Goal: Task Accomplishment & Management: Manage account settings

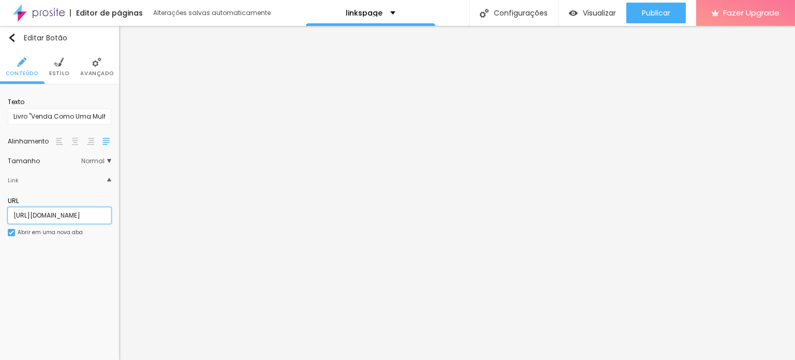
click at [76, 217] on input "[URL][DOMAIN_NAME]" at bounding box center [59, 215] width 103 height 17
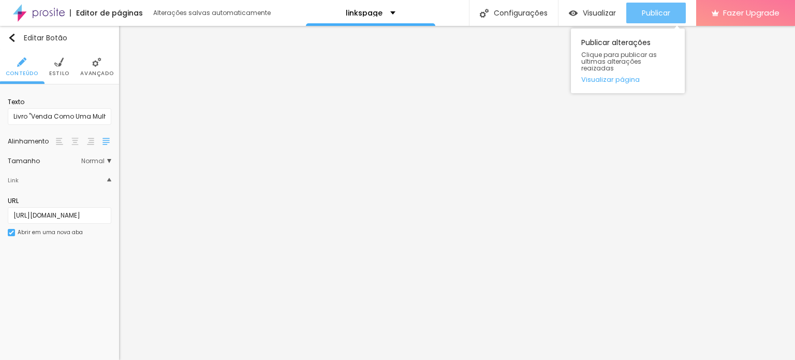
click at [646, 17] on span "Publicar" at bounding box center [656, 13] width 28 height 8
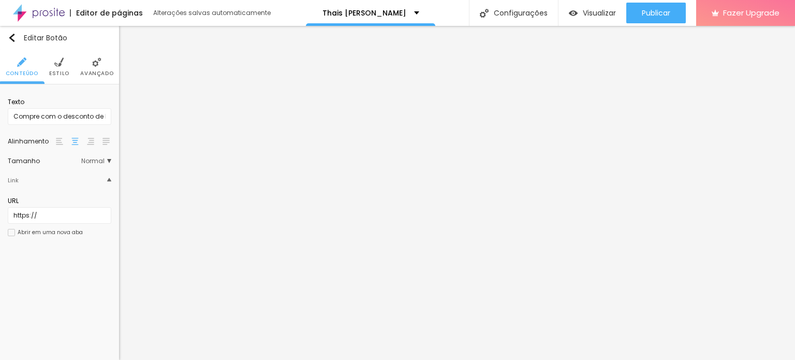
click at [62, 54] on li "Estilo" at bounding box center [59, 67] width 20 height 34
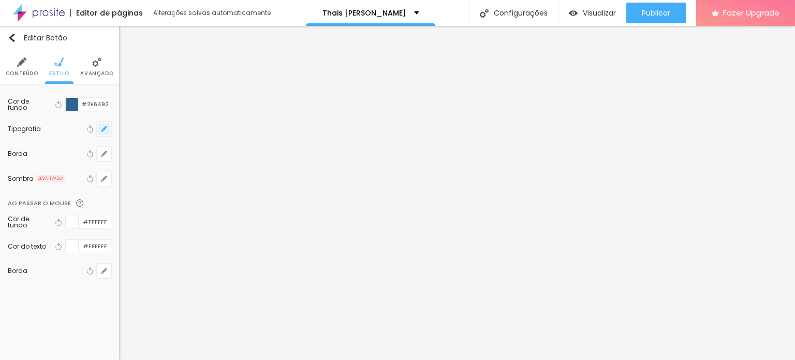
click at [99, 130] on button "button" at bounding box center [104, 129] width 14 height 14
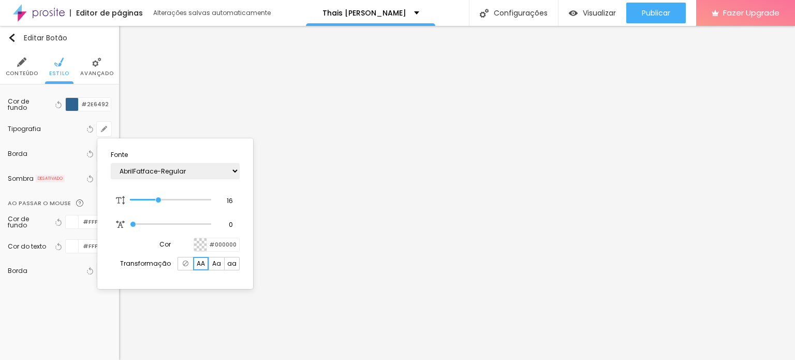
click at [214, 264] on span "Aa" at bounding box center [216, 263] width 9 height 6
click at [332, 124] on div at bounding box center [397, 180] width 795 height 360
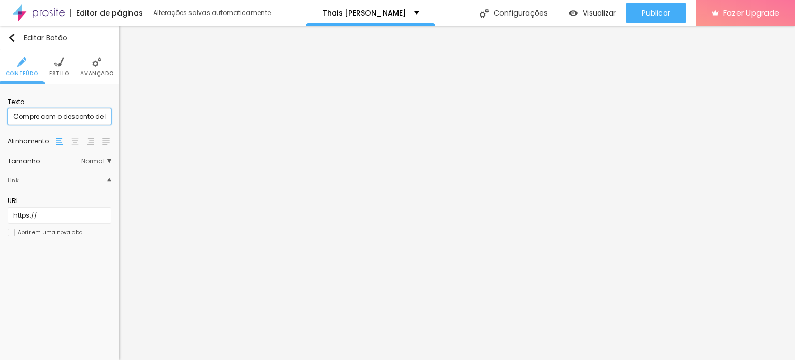
click at [95, 118] on input "Compre com o desconto de lançamento" at bounding box center [59, 116] width 103 height 17
click at [50, 115] on input "Compre com o desconto de lançamento" at bounding box center [59, 116] width 103 height 17
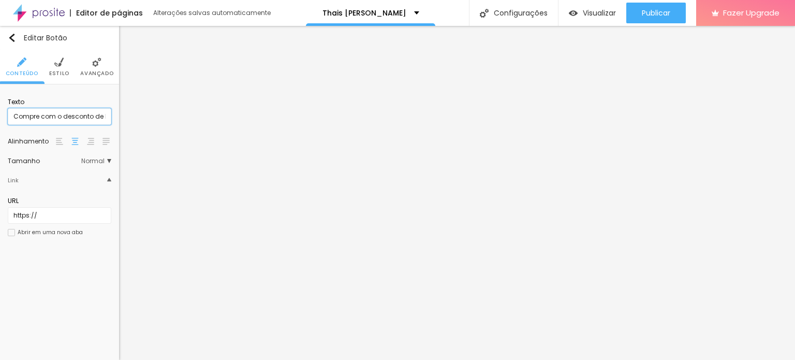
click at [50, 115] on input "Compre com o desconto de lançamento" at bounding box center [59, 116] width 103 height 17
click at [51, 55] on li "Estilo" at bounding box center [59, 67] width 20 height 34
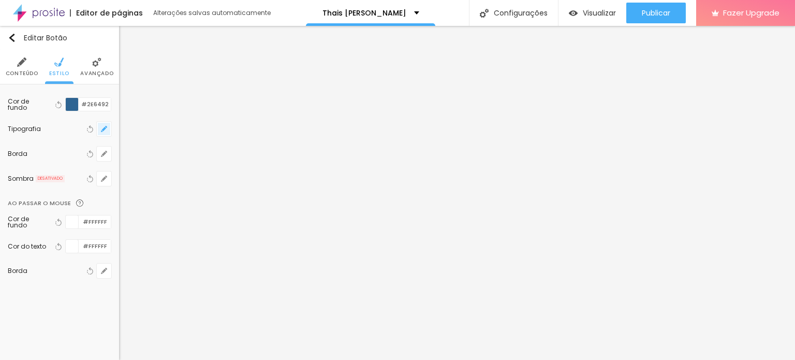
click at [99, 130] on button "button" at bounding box center [104, 129] width 14 height 14
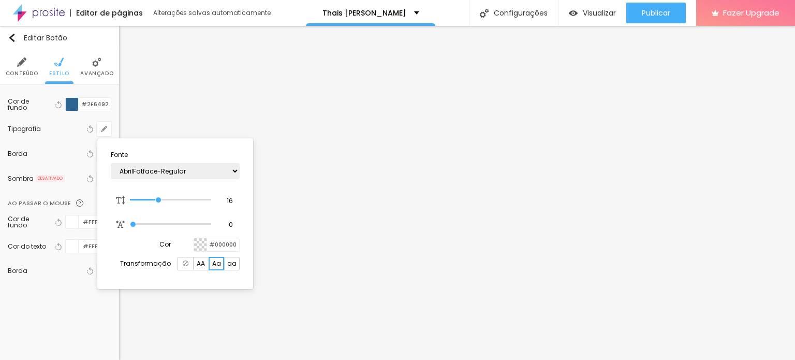
click at [234, 262] on span "aa" at bounding box center [231, 263] width 9 height 6
click at [133, 105] on div at bounding box center [397, 180] width 795 height 360
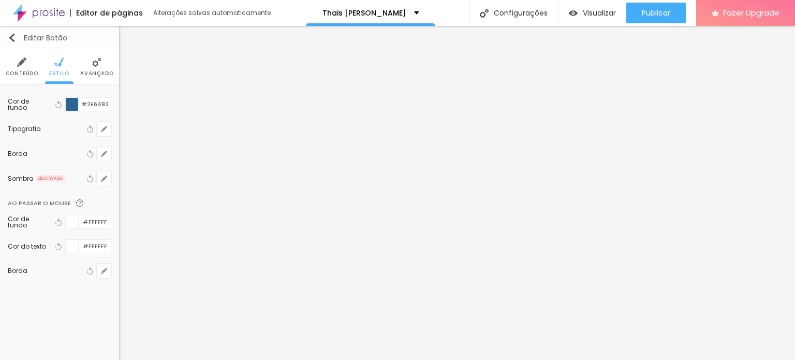
click at [9, 43] on button "Editar Botão" at bounding box center [59, 38] width 119 height 24
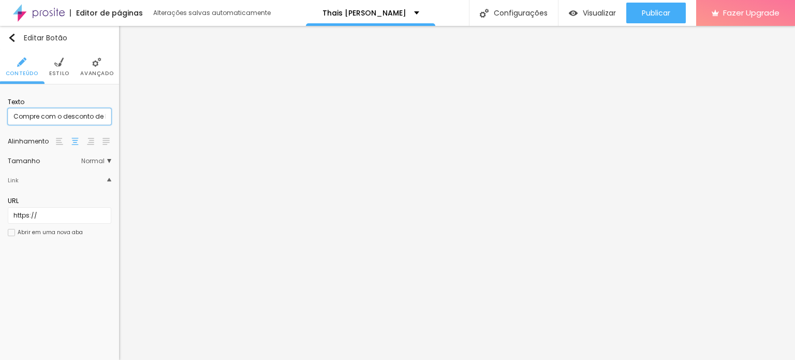
click at [11, 112] on input "Compre com o desconto de lançamento" at bounding box center [59, 116] width 103 height 17
click at [20, 114] on input "Compre com o desconto de lançamento" at bounding box center [59, 116] width 103 height 17
type input "Compre com o desconto de lançamento"
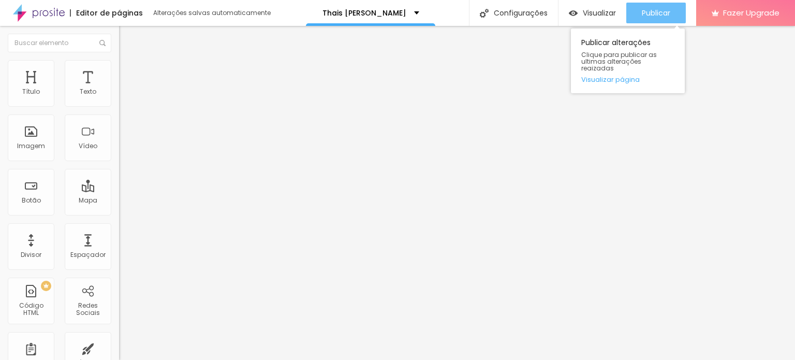
click at [661, 4] on div "Publicar" at bounding box center [656, 13] width 28 height 21
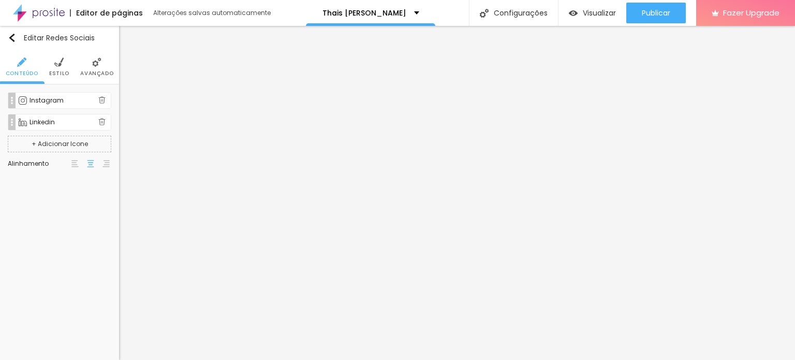
click at [53, 108] on div "Instagram" at bounding box center [59, 100] width 103 height 17
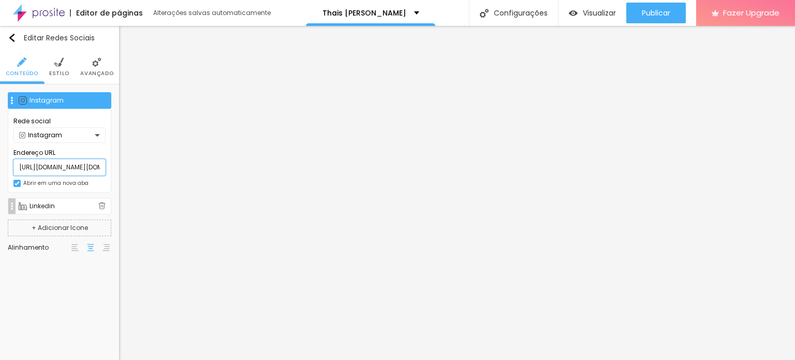
scroll to position [0, 72]
click at [61, 103] on div "Instagram" at bounding box center [67, 100] width 76 height 6
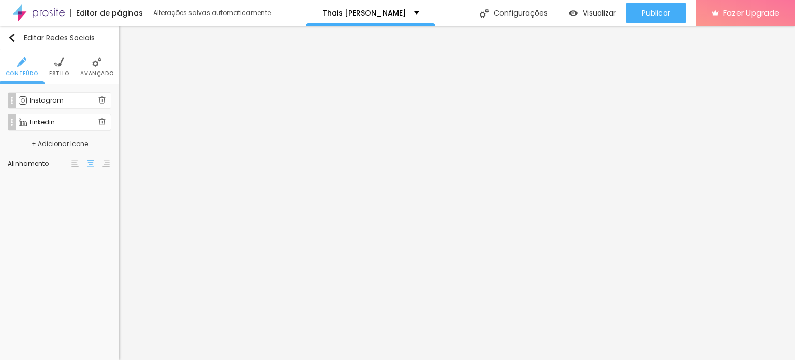
scroll to position [0, 0]
click at [54, 117] on div "Linkedin" at bounding box center [59, 122] width 103 height 17
click at [97, 99] on div "Instagram" at bounding box center [63, 100] width 69 height 6
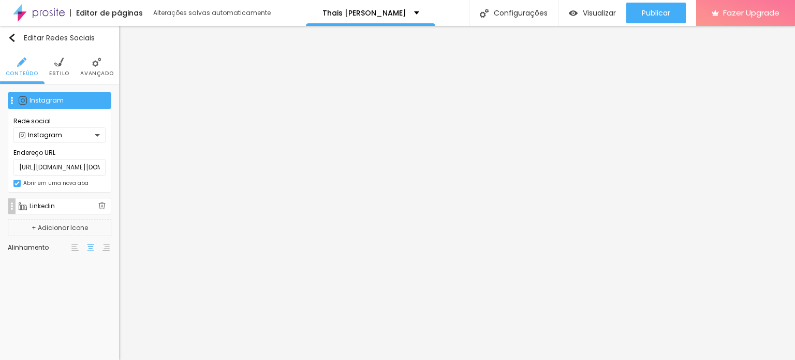
click at [39, 102] on div "Instagram" at bounding box center [67, 100] width 76 height 6
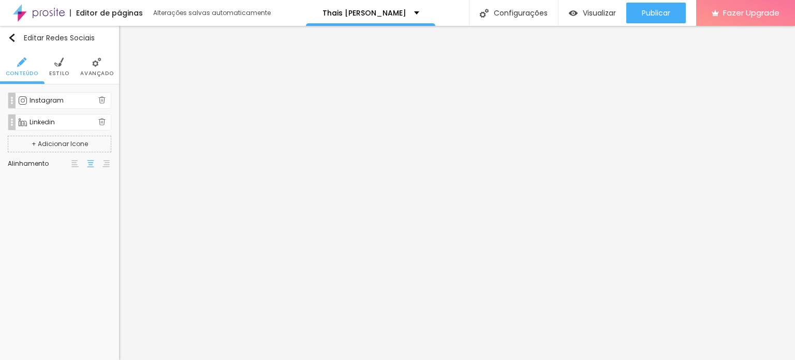
click at [103, 100] on img at bounding box center [101, 99] width 7 height 7
type input "https://www.linkedin.com/in/thaismoraesmkt/"
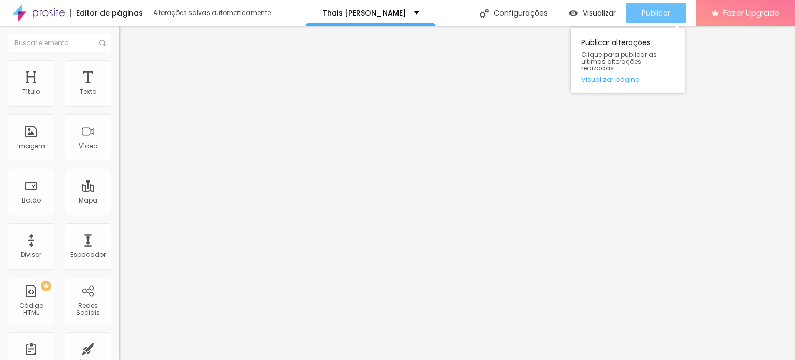
click at [661, 13] on span "Publicar" at bounding box center [656, 13] width 28 height 8
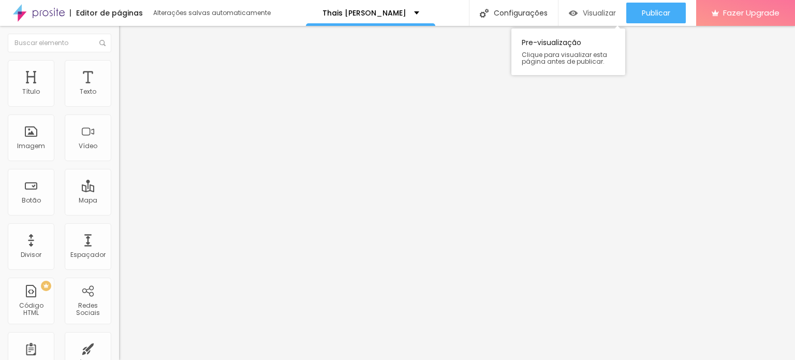
click at [591, 11] on span "Visualizar" at bounding box center [599, 13] width 33 height 8
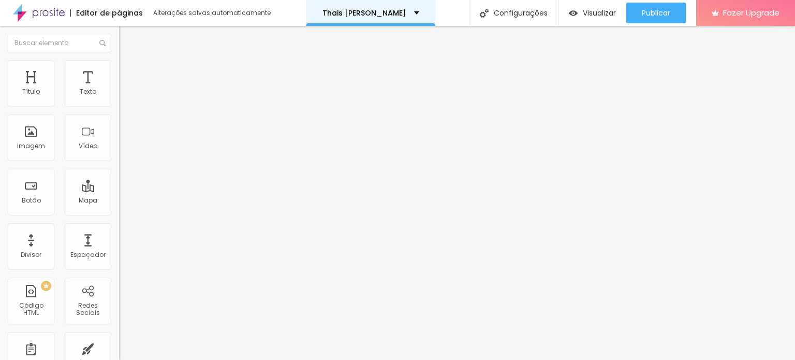
click at [377, 18] on div "Thais B. de Moraes" at bounding box center [370, 13] width 129 height 26
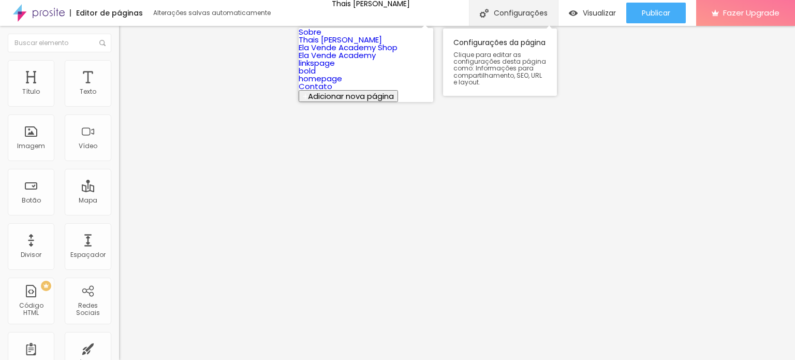
click at [488, 16] on div "Configurações" at bounding box center [513, 13] width 89 height 26
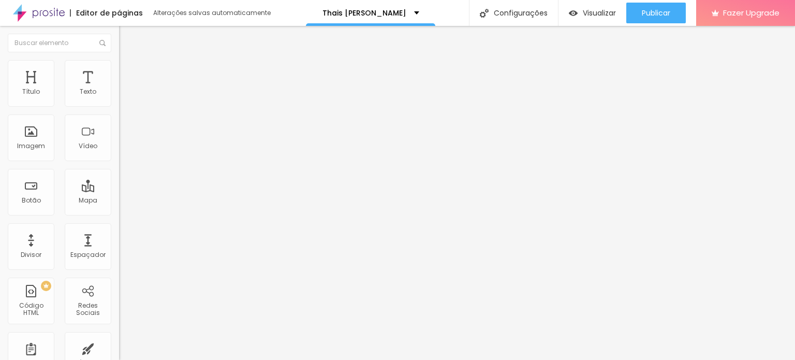
drag, startPoint x: 575, startPoint y: 281, endPoint x: 574, endPoint y: 297, distance: 16.0
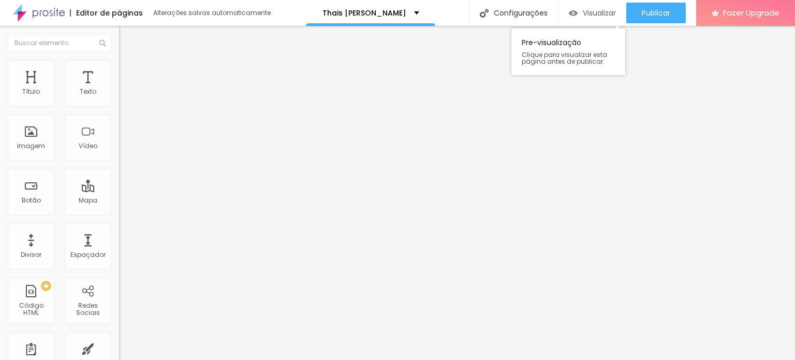
click at [599, 12] on span "Visualizar" at bounding box center [599, 13] width 33 height 8
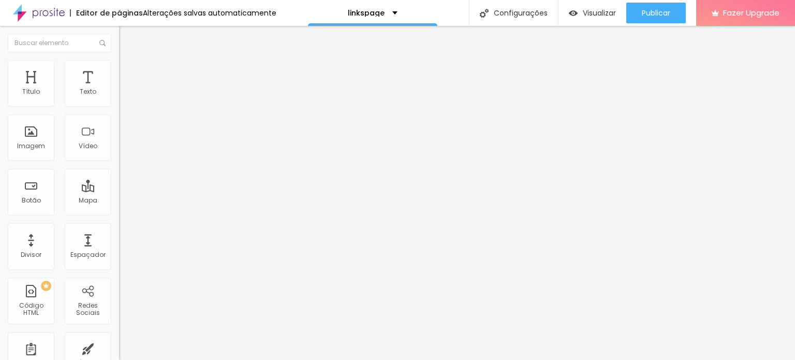
scroll to position [0, 63]
click at [119, 258] on div "Editar Botão Conteúdo Estilo Avançado Texto Livro "Venda Como Uma Mulher" Alinh…" at bounding box center [178, 193] width 119 height 334
click at [119, 213] on input "https://" at bounding box center [181, 208] width 124 height 10
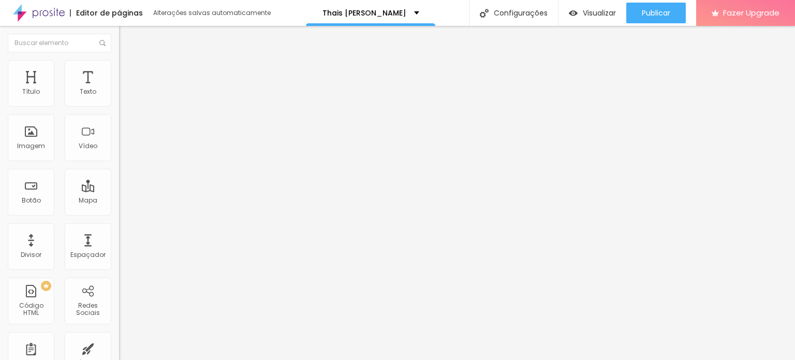
click at [119, 213] on input "https://" at bounding box center [181, 208] width 124 height 10
paste input "clubedeautores.com.br/livro/venda-como-uma-mulher"
type input "https://clubedeautores.com.br/livro/venda-como-uma-mulher"
click at [119, 264] on div "Editar Botão Conteúdo Estilo Avançado Texto Compre com o desconto de lançamento…" at bounding box center [178, 193] width 119 height 334
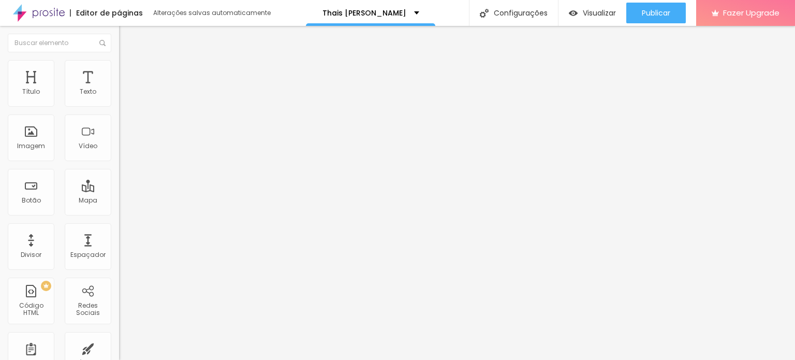
scroll to position [0, 0]
click at [119, 213] on input "https://" at bounding box center [181, 208] width 124 height 10
paste input "clubedeautores.com.br/livro/venda-como-uma-mulher"
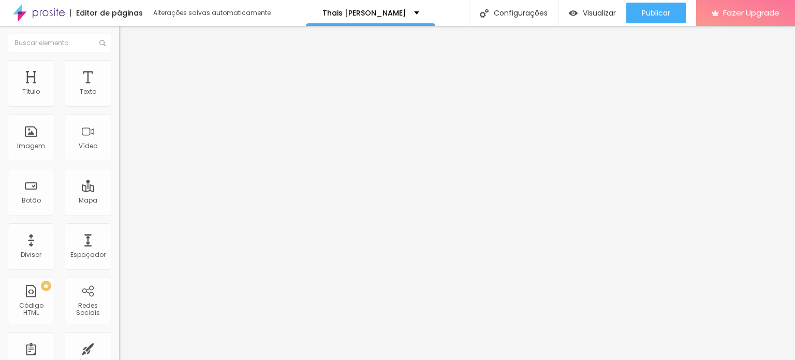
scroll to position [0, 107]
type input "[URL][DOMAIN_NAME]"
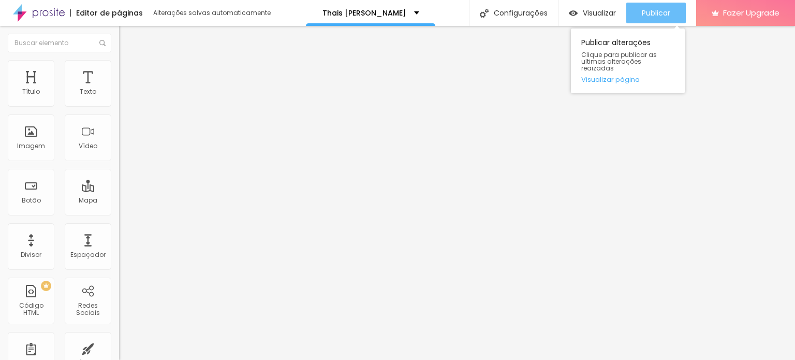
click at [629, 18] on button "Publicar" at bounding box center [655, 13] width 59 height 21
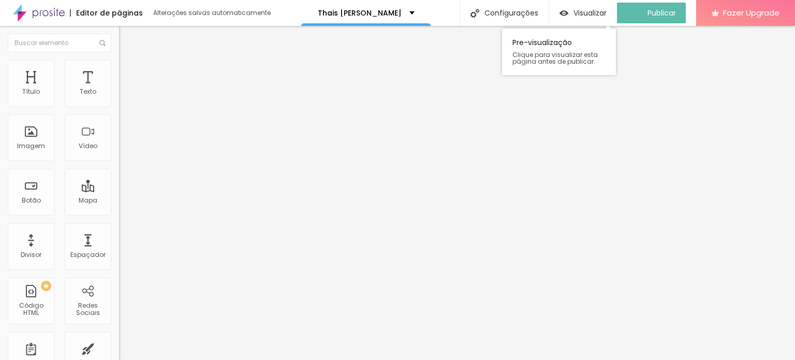
click at [588, 2] on div "Visualizar Pre-visualização Clique para visualizar esta página antes de publica…" at bounding box center [583, 13] width 68 height 26
click at [588, 18] on div "Visualizar" at bounding box center [582, 13] width 47 height 21
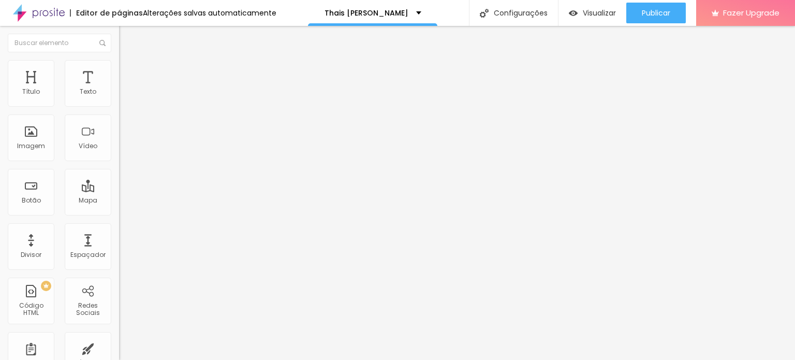
click at [119, 97] on input "Compre com o desconto de lançamento" at bounding box center [181, 92] width 124 height 10
type input "Compre aqui"
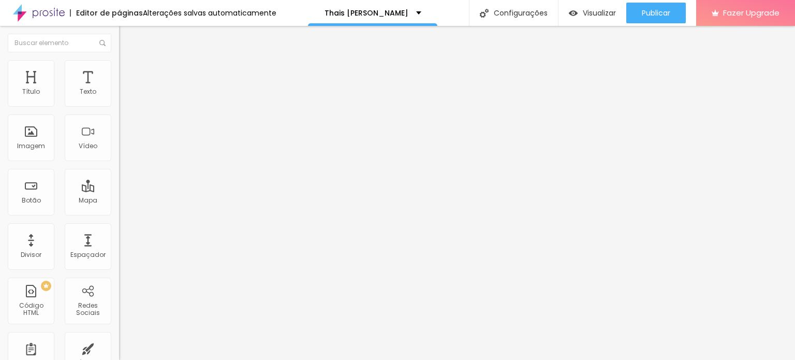
click at [119, 97] on input "Compre com o desconto de lançamento" at bounding box center [181, 92] width 124 height 10
type input "Adquira o seu"
click at [119, 102] on img at bounding box center [122, 98] width 7 height 7
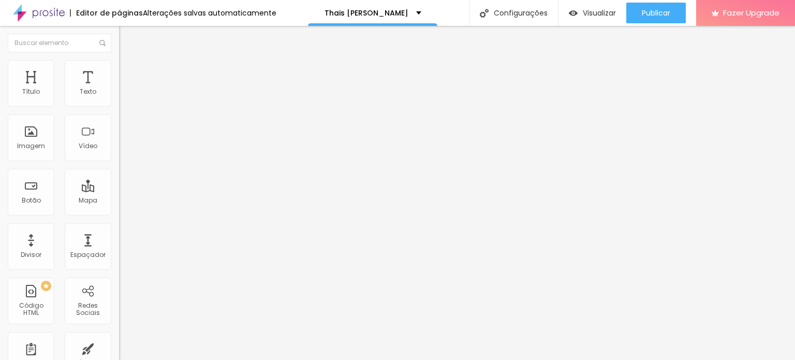
click at [119, 101] on div "Alinhamento" at bounding box center [178, 96] width 119 height 31
click at [119, 60] on li "Estilo" at bounding box center [178, 65] width 119 height 10
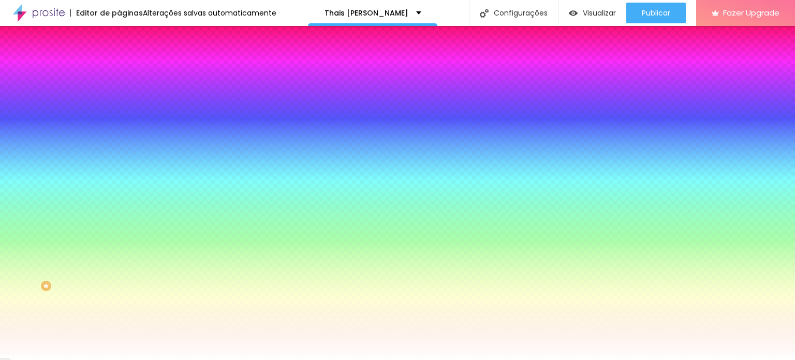
type input "2"
type input "28"
type input "37"
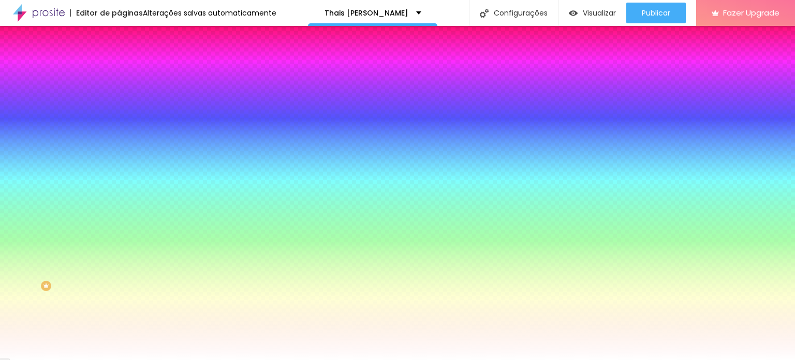
type input "37"
type input "38"
type input "42"
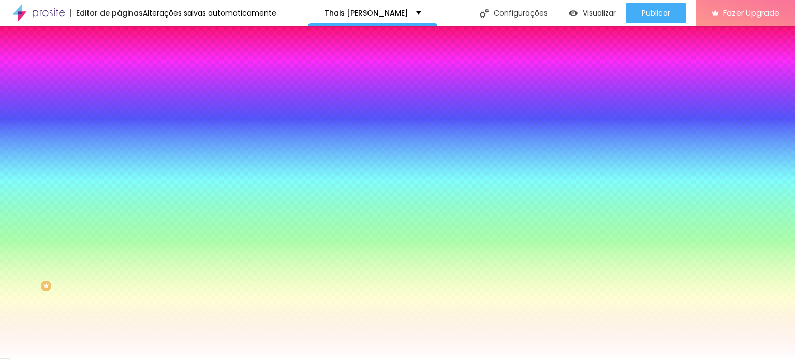
type input "44"
type input "46"
type input "49"
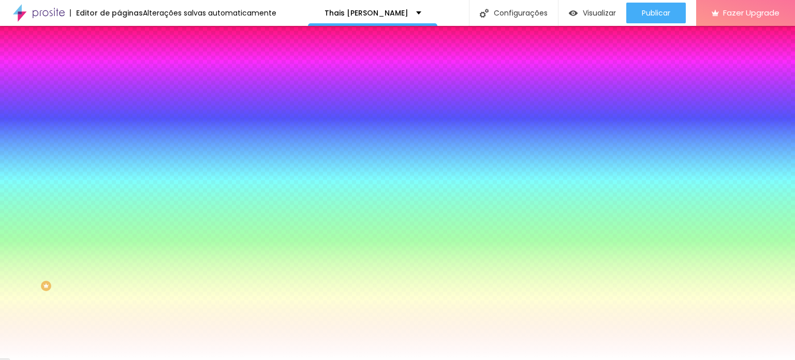
type input "49"
type input "52"
type input "56"
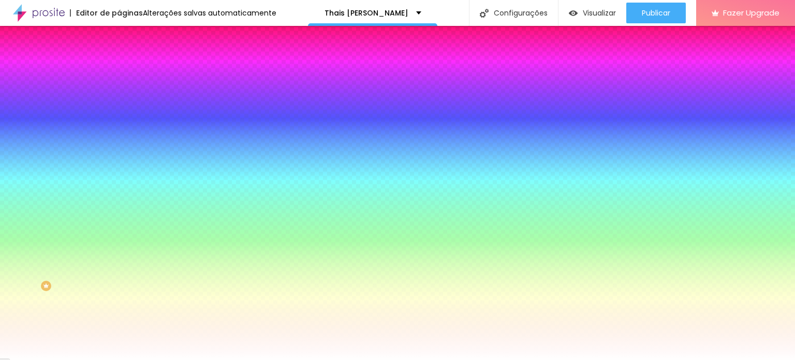
type input "65"
type input "73"
type input "82"
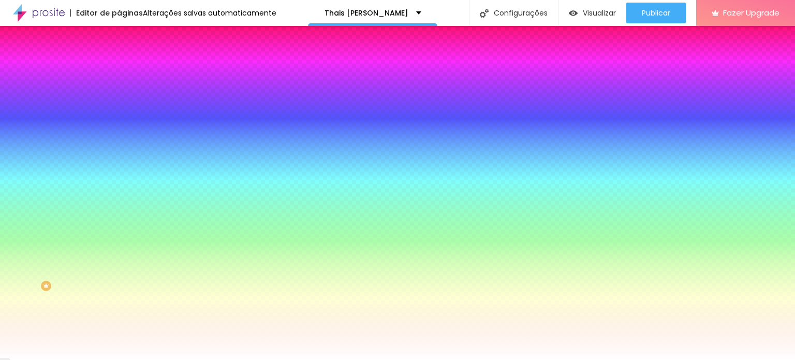
type input "82"
type input "92"
type input "96"
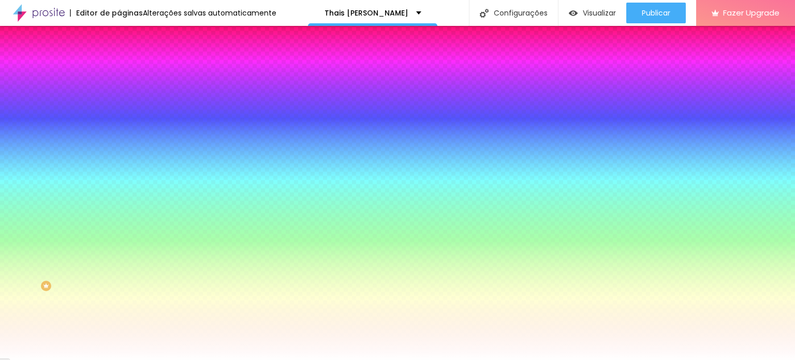
type input "102"
type input "108"
type input "116"
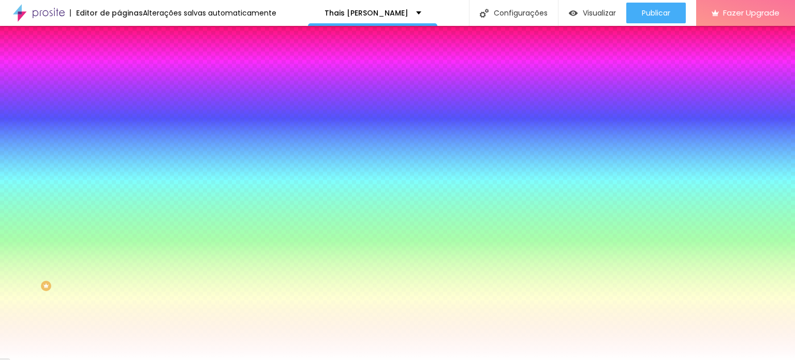
type input "116"
type input "132"
type input "146"
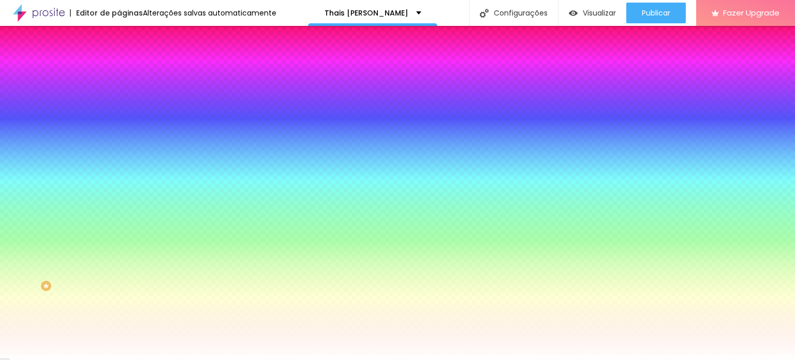
type input "158"
type input "169"
type input "174"
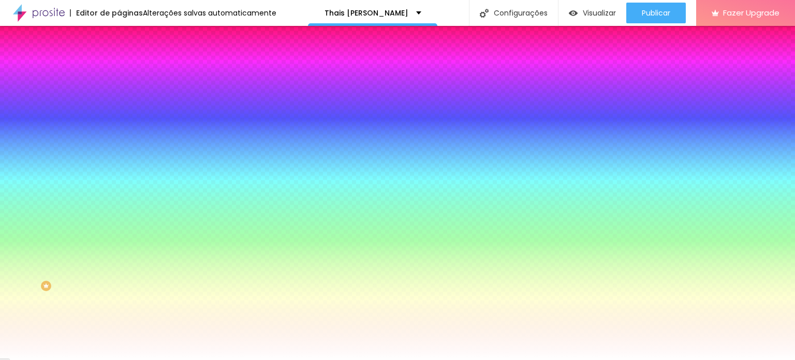
type input "174"
type input "200"
drag, startPoint x: 33, startPoint y: 124, endPoint x: 202, endPoint y: 147, distance: 170.8
type input "200"
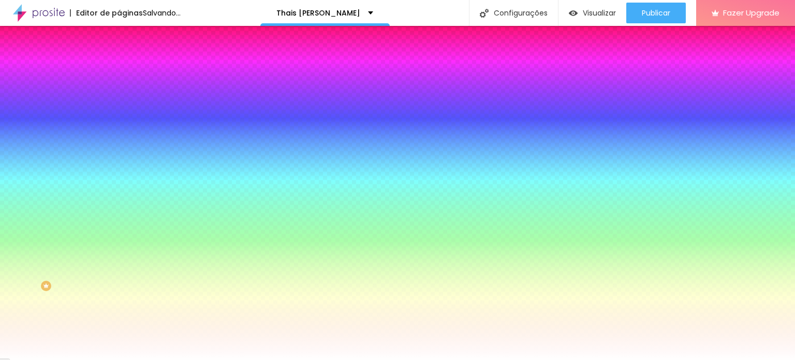
click at [186, 229] on input "range" at bounding box center [152, 233] width 67 height 8
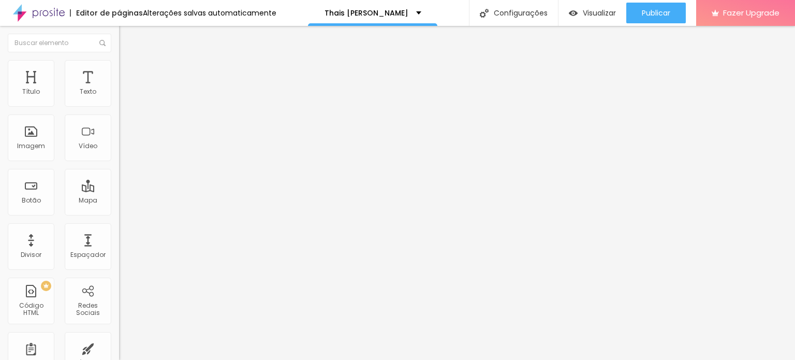
click at [119, 65] on li "Estilo" at bounding box center [178, 65] width 119 height 10
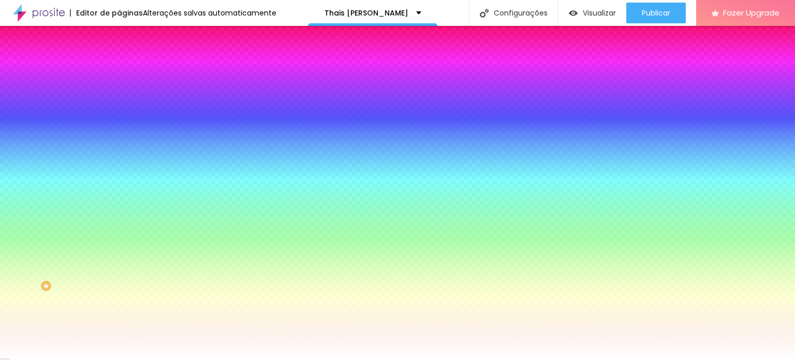
drag, startPoint x: 76, startPoint y: 125, endPoint x: 20, endPoint y: 124, distance: 55.4
click at [119, 229] on div at bounding box center [178, 233] width 119 height 9
type input "28"
click at [119, 229] on input "range" at bounding box center [152, 233] width 67 height 8
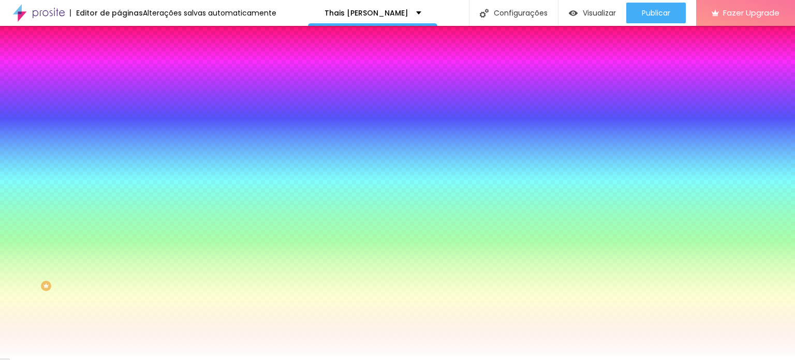
type input "0"
drag, startPoint x: 29, startPoint y: 126, endPoint x: 0, endPoint y: 126, distance: 29.0
type input "0"
click at [119, 229] on input "range" at bounding box center [152, 233] width 67 height 8
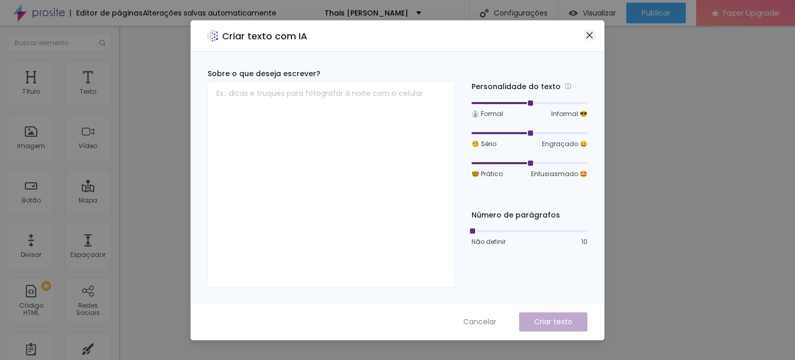
click at [587, 32] on icon "close" at bounding box center [589, 35] width 6 height 6
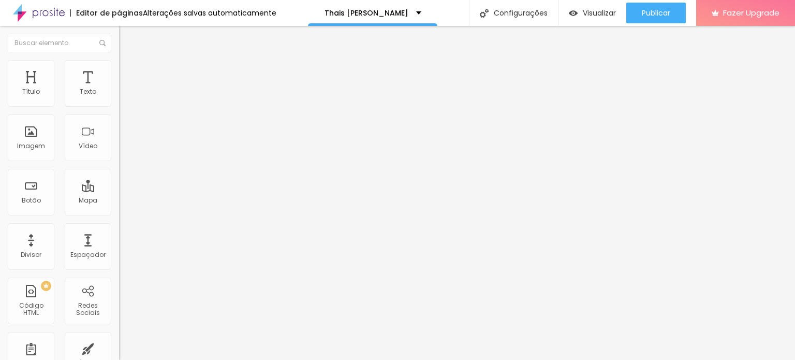
click at [119, 212] on input "https://forms.gle/aAi2nzyLTjQ7jz348" at bounding box center [181, 207] width 124 height 10
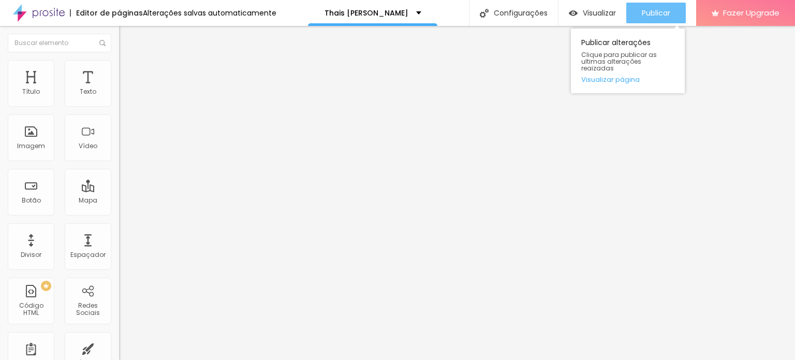
click at [649, 4] on div "Publicar" at bounding box center [656, 13] width 28 height 21
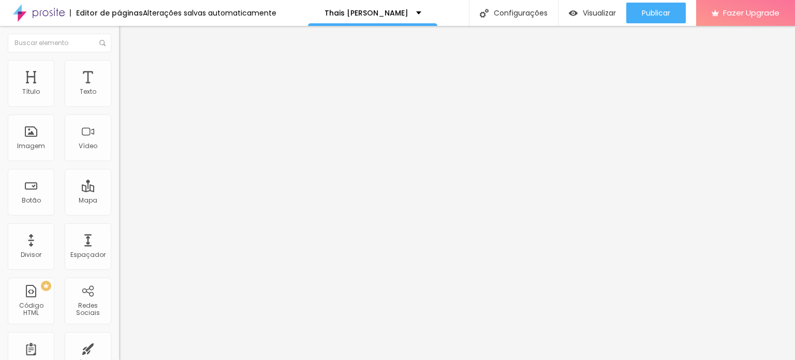
click at [119, 47] on button "Editar Imagem" at bounding box center [178, 38] width 119 height 24
click at [119, 61] on img at bounding box center [123, 64] width 9 height 9
type input "55"
type input "45"
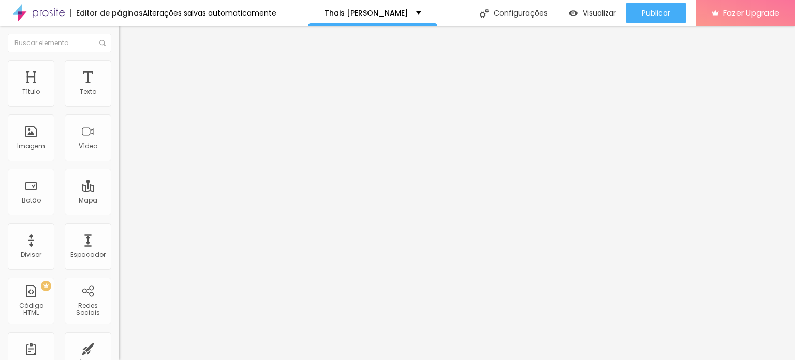
type input "45"
type input "40"
type input "35"
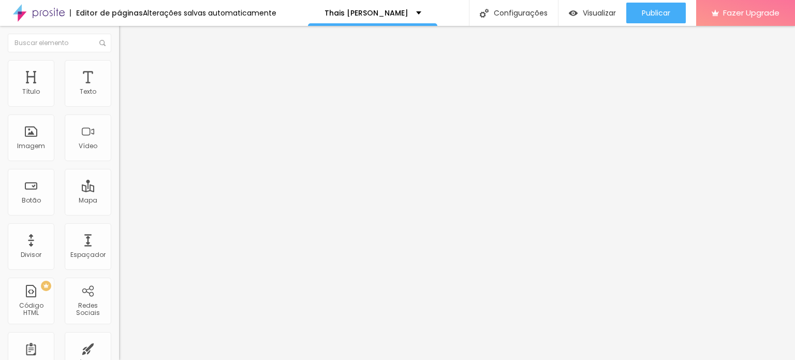
type input "30"
type input "25"
drag, startPoint x: 65, startPoint y: 112, endPoint x: 25, endPoint y: 128, distance: 42.7
type input "25"
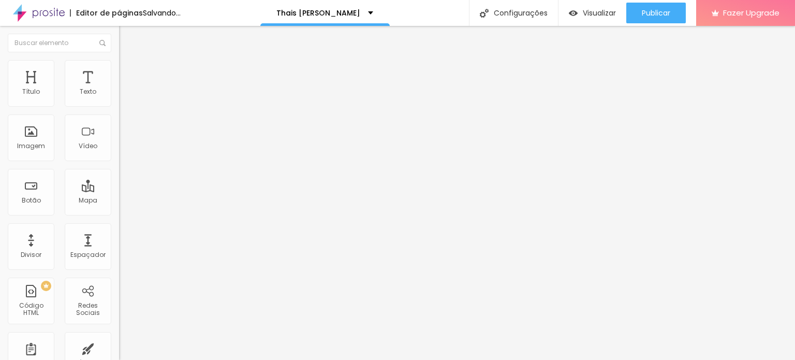
click at [119, 106] on input "range" at bounding box center [152, 102] width 67 height 8
click at [119, 64] on ul "Conteúdo Estilo Avançado" at bounding box center [178, 65] width 119 height 31
click at [119, 66] on img at bounding box center [123, 64] width 9 height 9
type input "90"
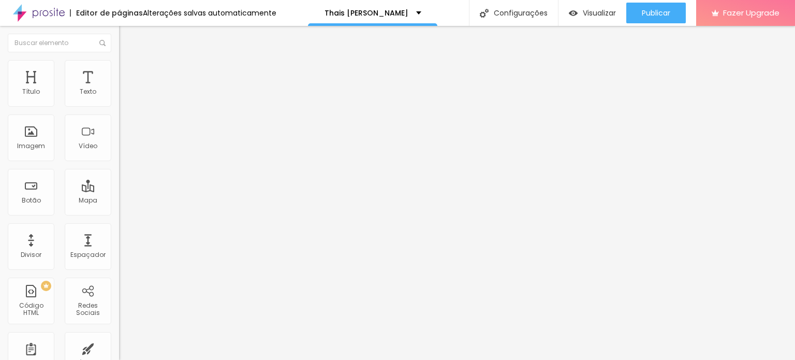
type input "80"
type input "75"
type input "70"
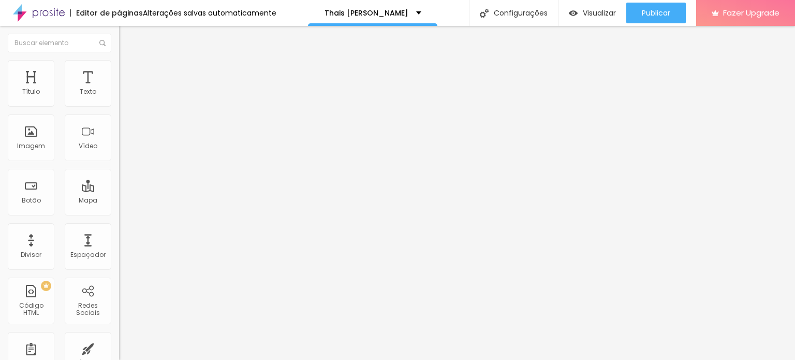
type input "70"
type input "75"
type input "80"
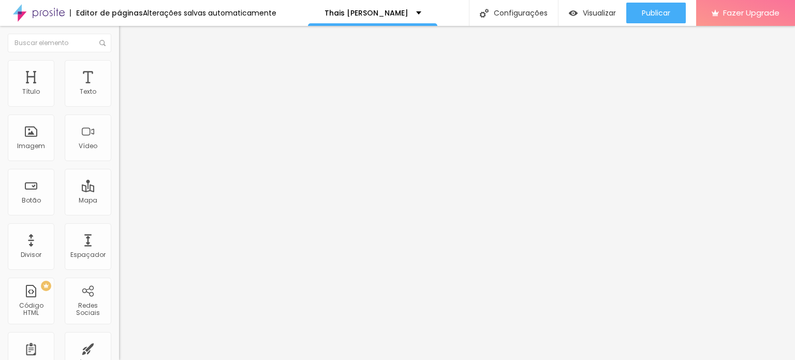
type input "75"
type input "70"
type input "65"
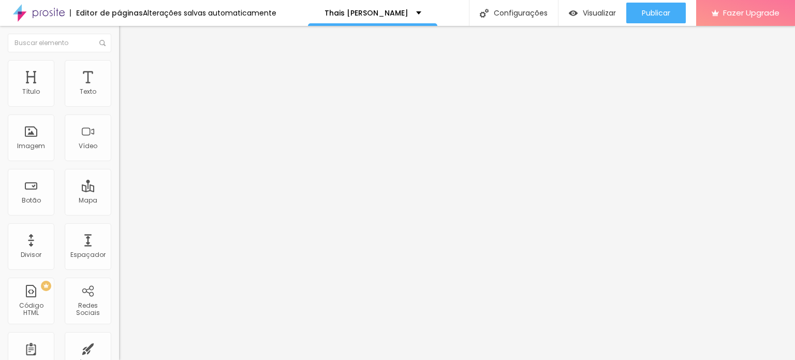
drag, startPoint x: 95, startPoint y: 109, endPoint x: 71, endPoint y: 114, distance: 24.4
type input "65"
click at [119, 106] on input "range" at bounding box center [152, 102] width 67 height 8
click at [119, 100] on div "Modo Encaixotado Encaixotado Completo" at bounding box center [178, 95] width 119 height 28
click at [119, 94] on span "Encaixotado" at bounding box center [139, 89] width 40 height 9
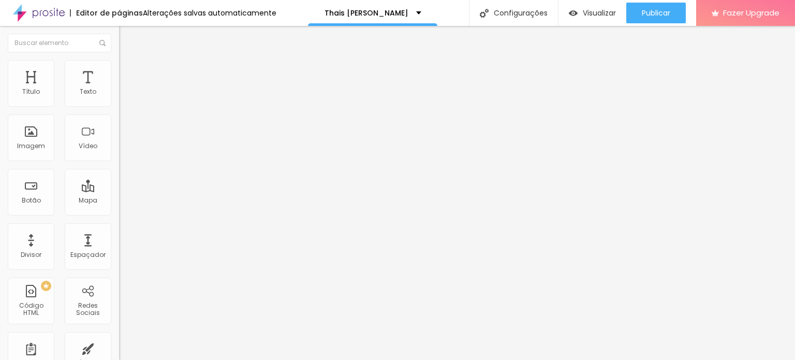
click at [119, 109] on div "Completo" at bounding box center [178, 106] width 119 height 6
click at [119, 100] on span "Encaixotado" at bounding box center [139, 96] width 40 height 9
click at [119, 68] on ul "Conteúdo Estilo Avançado" at bounding box center [178, 65] width 119 height 31
click at [119, 68] on li "Estilo" at bounding box center [178, 65] width 119 height 10
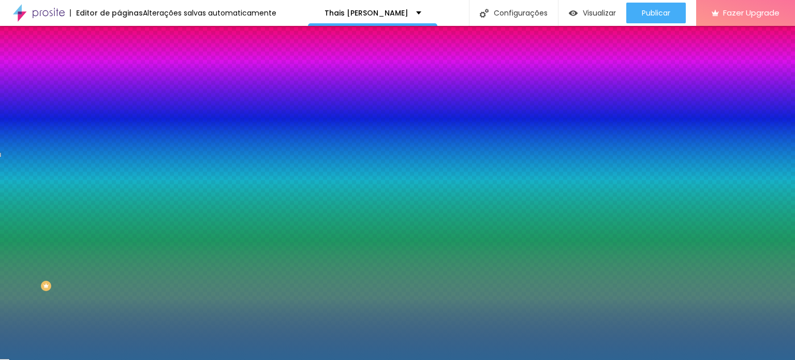
click at [128, 75] on span "Avançado" at bounding box center [145, 77] width 34 height 9
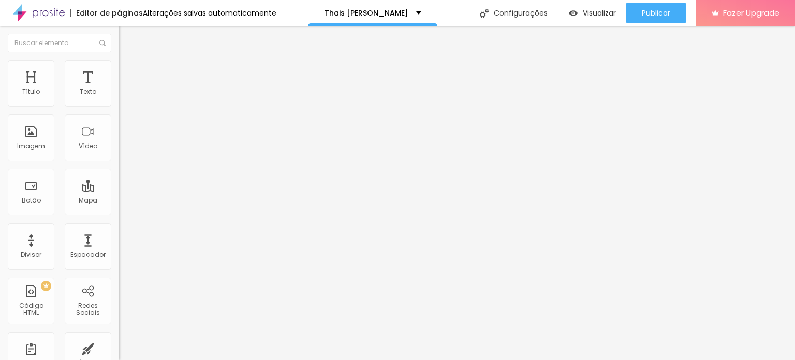
click at [119, 68] on li "Estilo" at bounding box center [178, 65] width 119 height 10
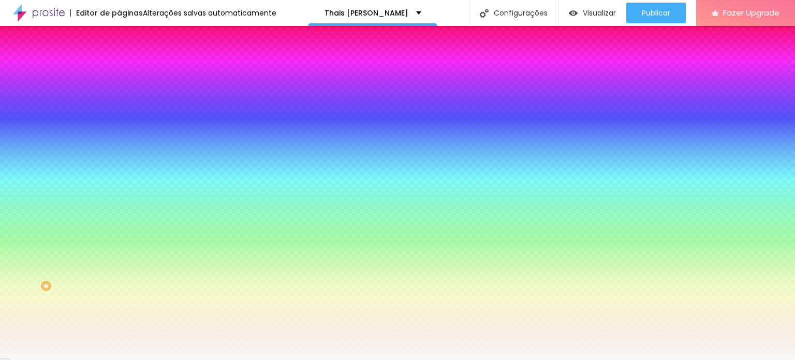
click at [119, 70] on li "Avançado" at bounding box center [178, 75] width 119 height 10
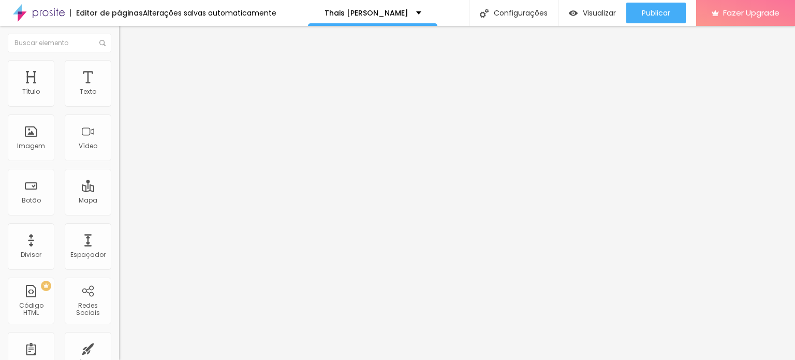
type input "25"
type input "20"
type input "15"
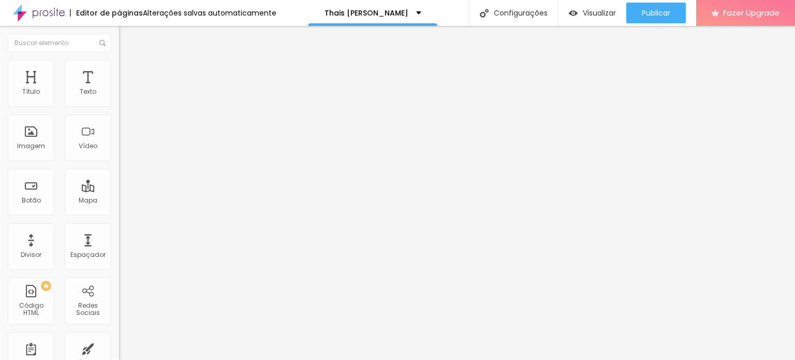
type input "15"
type input "10"
type input "5"
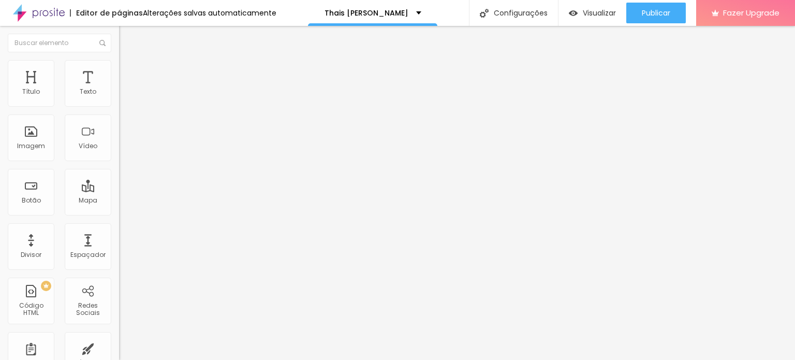
type input "0"
type input "5"
type input "10"
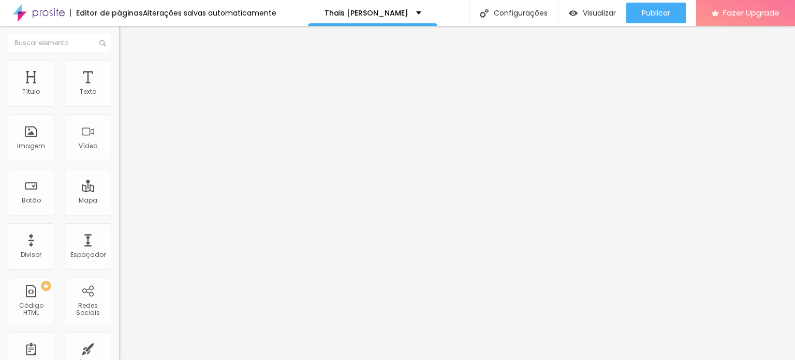
type input "10"
type input "20"
type input "30"
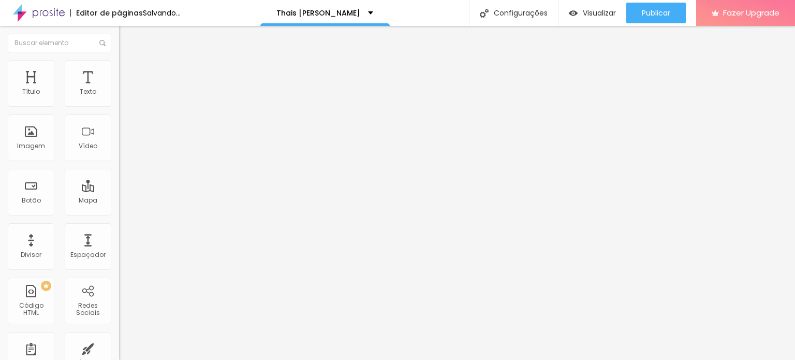
type input "20"
type input "15"
type input "0"
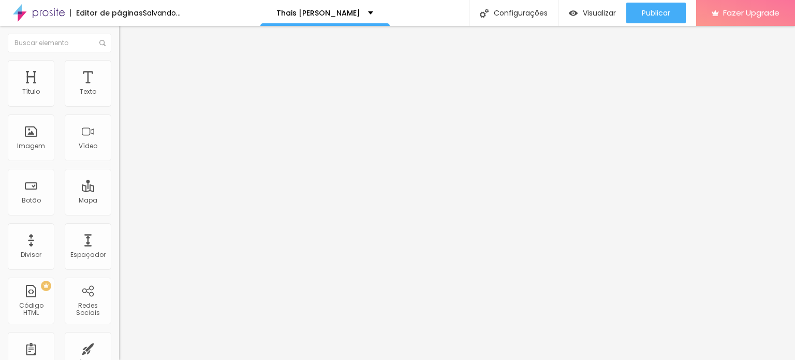
type input "0"
type input "5"
type input "30"
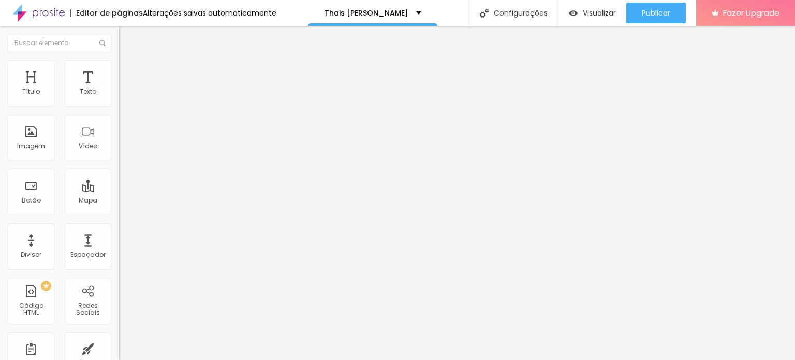
drag, startPoint x: 66, startPoint y: 102, endPoint x: 270, endPoint y: 127, distance: 205.4
type input "30"
click at [186, 201] on input "range" at bounding box center [152, 205] width 67 height 8
type input "65"
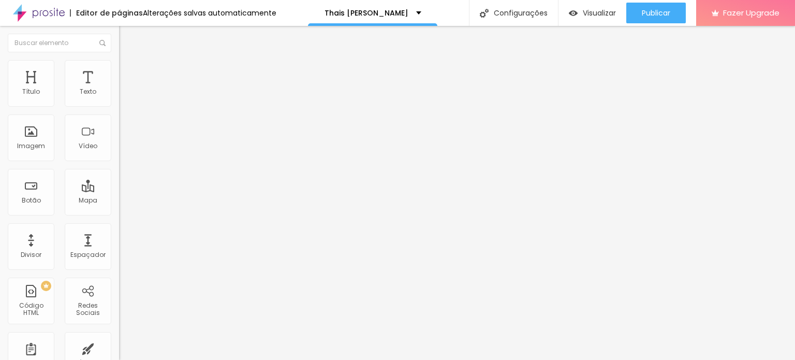
type input "15"
type input "0"
type input "60"
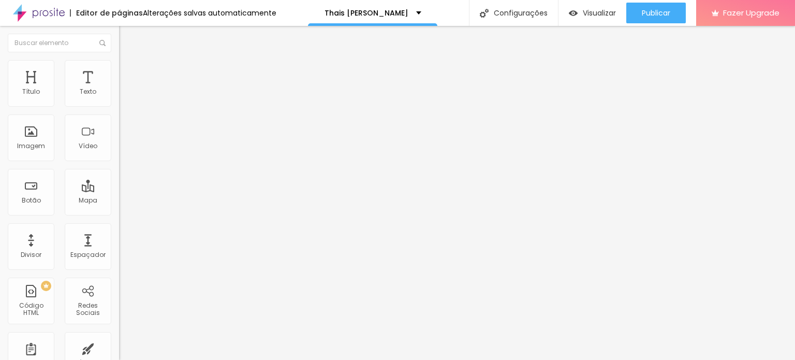
type input "60"
type input "75"
type input "90"
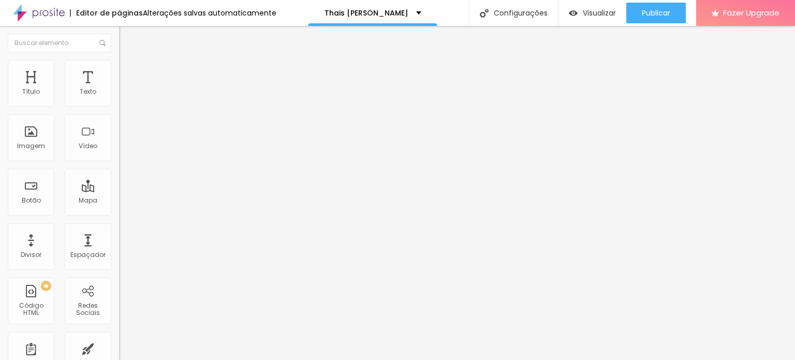
type input "100"
type input "85"
type input "80"
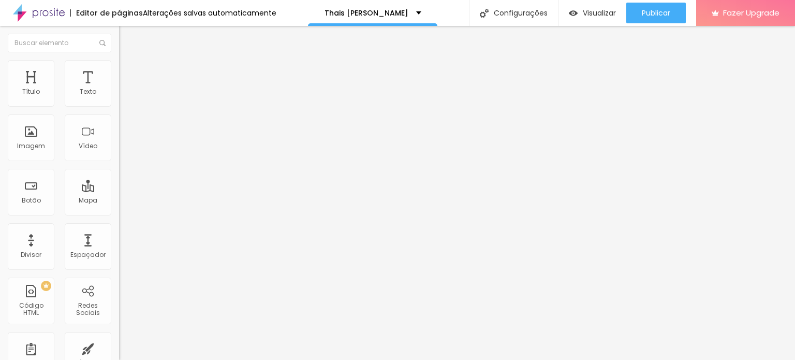
type input "80"
type input "75"
type input "65"
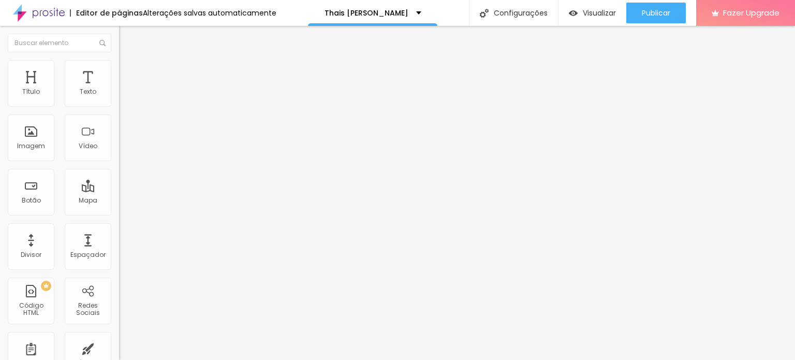
type input "55"
type input "50"
type input "15"
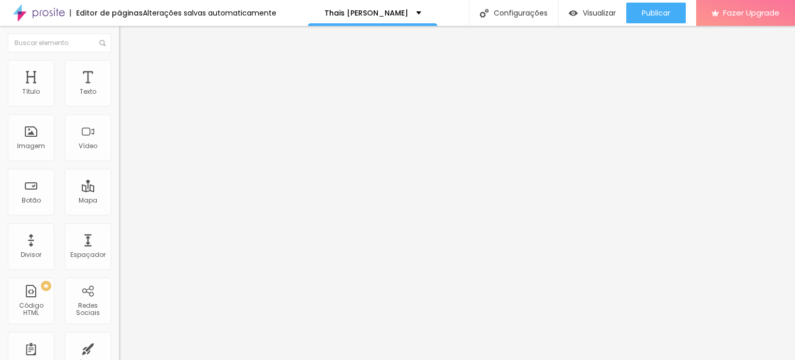
type input "15"
type input "0"
type input "5"
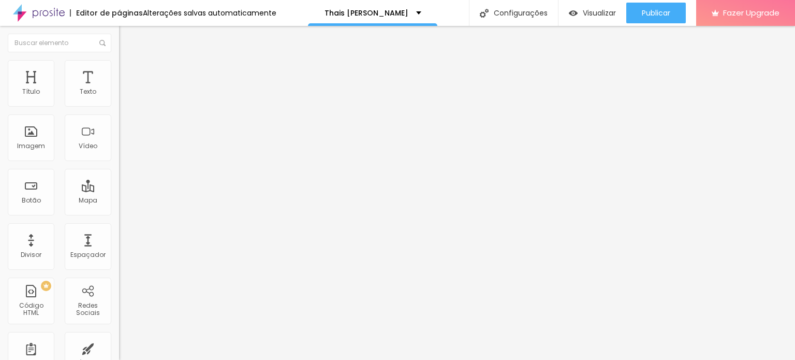
type input "10"
type input "15"
type input "20"
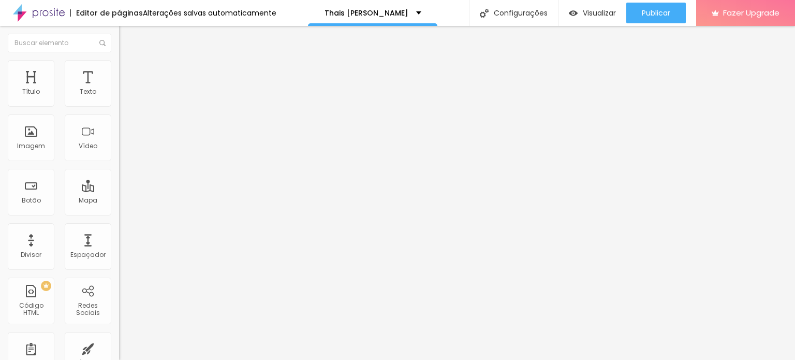
type input "20"
type input "25"
type input "35"
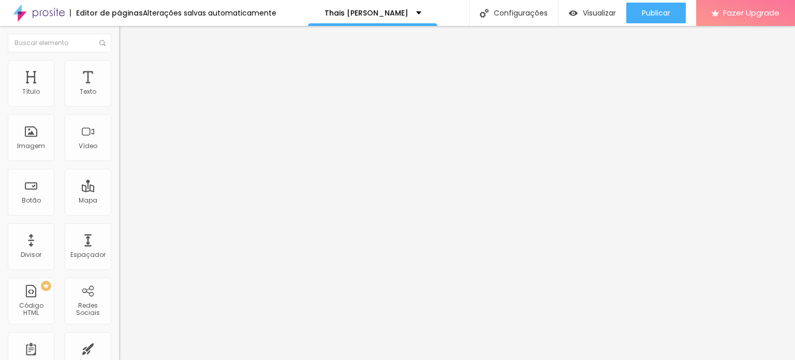
drag, startPoint x: 29, startPoint y: 122, endPoint x: 25, endPoint y: 126, distance: 5.5
type input "35"
click at [119, 347] on input "range" at bounding box center [152, 351] width 67 height 8
click at [128, 71] on span "Estilo" at bounding box center [136, 67] width 16 height 9
type input "70"
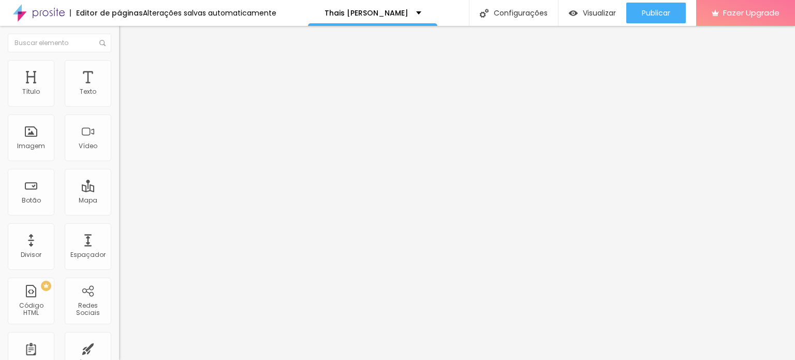
type input "70"
type input "75"
type input "80"
drag, startPoint x: 71, startPoint y: 112, endPoint x: 87, endPoint y: 110, distance: 15.7
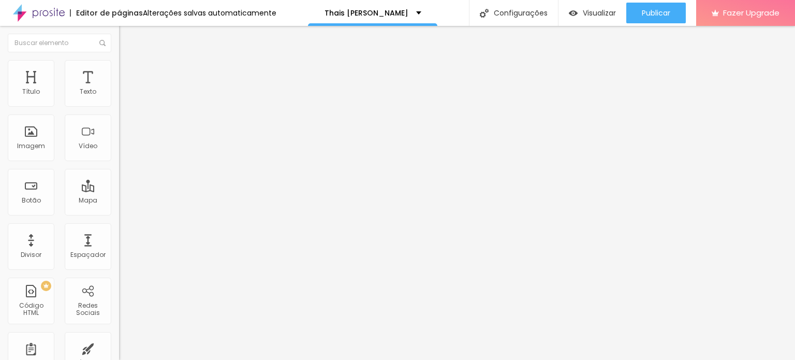
type input "80"
click at [119, 106] on input "range" at bounding box center [152, 102] width 67 height 8
click at [128, 71] on span "Estilo" at bounding box center [136, 67] width 16 height 9
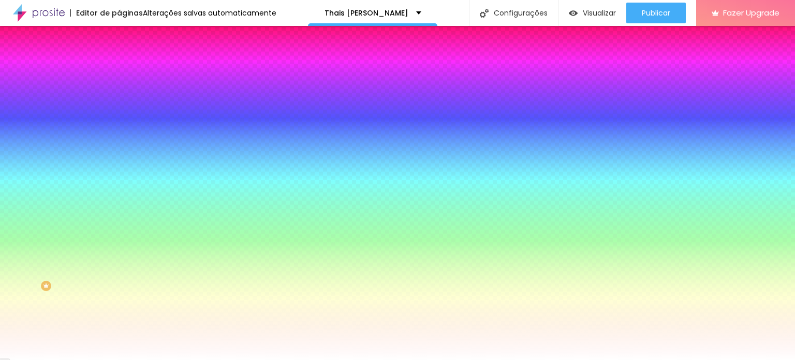
click at [119, 70] on img at bounding box center [123, 74] width 9 height 9
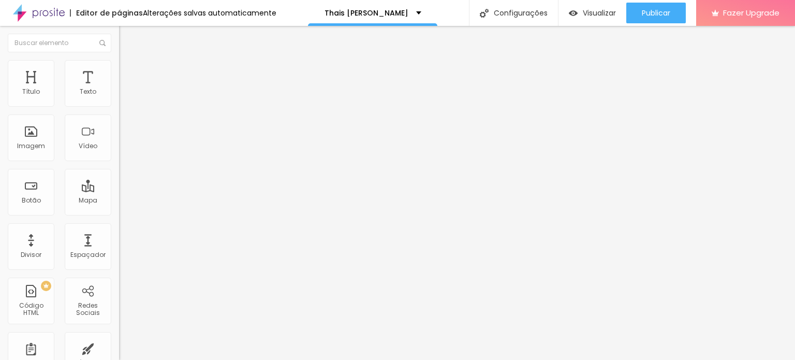
type input "40"
type input "0"
type input "5"
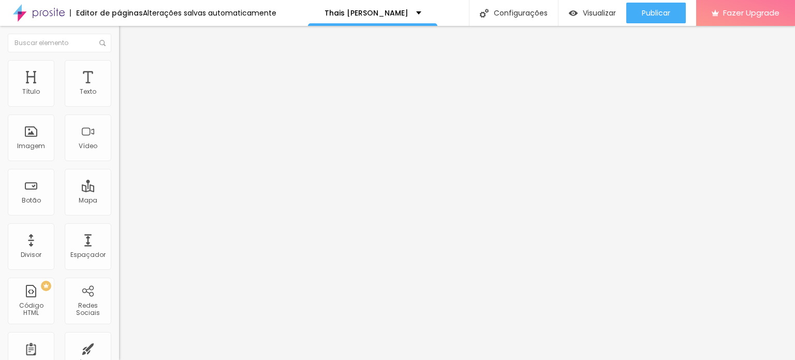
type input "5"
type input "10"
type input "15"
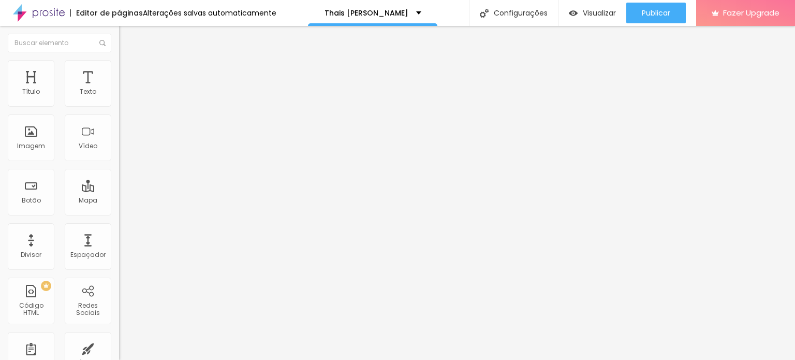
type input "20"
type input "25"
type input "30"
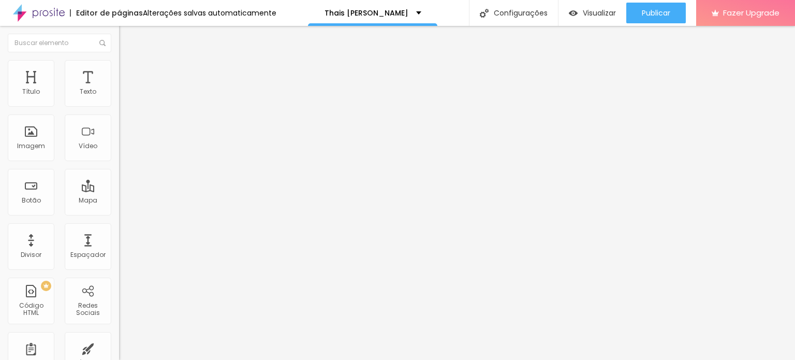
type input "30"
type input "35"
type input "40"
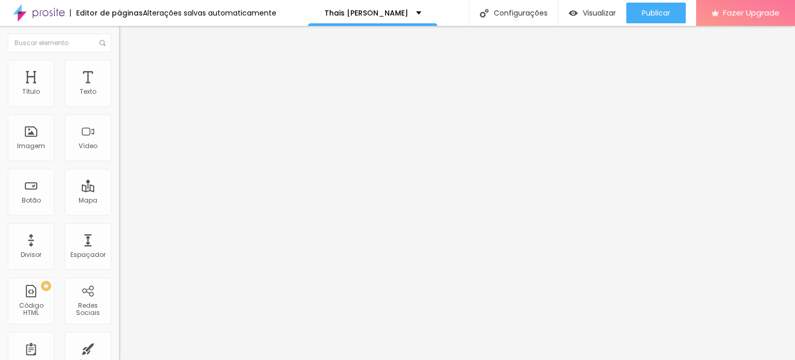
type input "50"
type input "35"
type input "30"
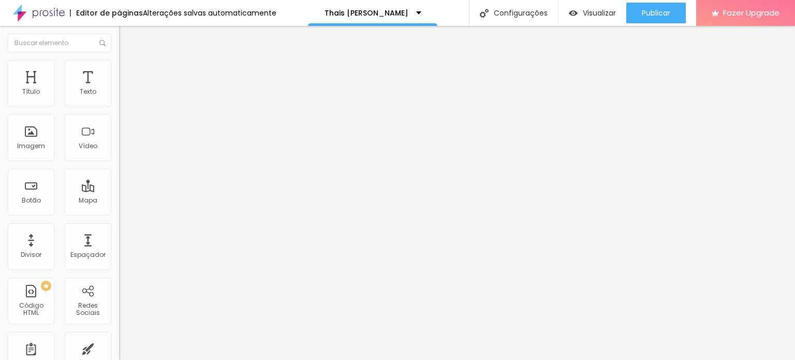
type input "30"
type input "25"
type input "20"
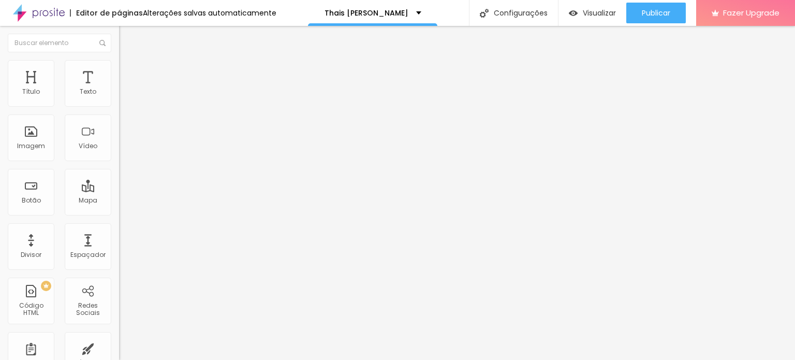
type input "15"
type input "10"
drag, startPoint x: 62, startPoint y: 103, endPoint x: 77, endPoint y: 124, distance: 25.3
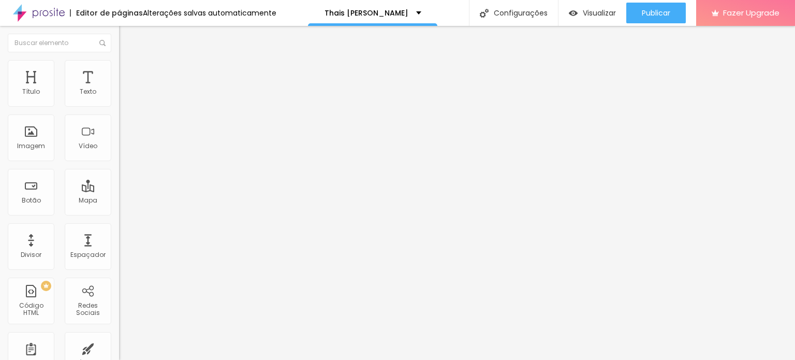
click at [119, 201] on input "range" at bounding box center [152, 205] width 67 height 8
drag, startPoint x: 65, startPoint y: 102, endPoint x: 86, endPoint y: 140, distance: 43.8
click at [119, 201] on input "range" at bounding box center [152, 205] width 67 height 8
click at [119, 68] on ul "Conteúdo Estilo Avançado" at bounding box center [178, 65] width 119 height 31
click at [128, 70] on span "Estilo" at bounding box center [136, 67] width 16 height 9
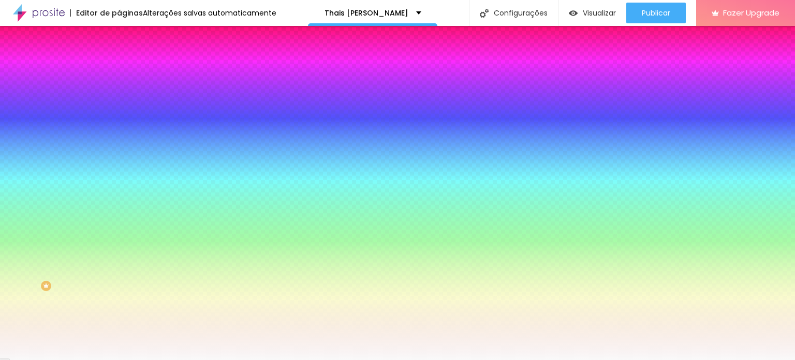
click at [128, 73] on span "Avançado" at bounding box center [145, 77] width 34 height 9
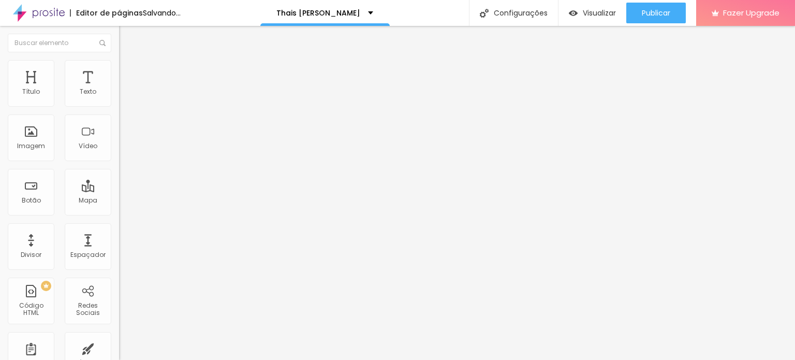
drag, startPoint x: 23, startPoint y: 123, endPoint x: 0, endPoint y: 134, distance: 25.5
click at [119, 347] on input "range" at bounding box center [152, 351] width 67 height 8
drag, startPoint x: 61, startPoint y: 102, endPoint x: 152, endPoint y: 108, distance: 91.3
click at [152, 201] on input "range" at bounding box center [152, 205] width 67 height 8
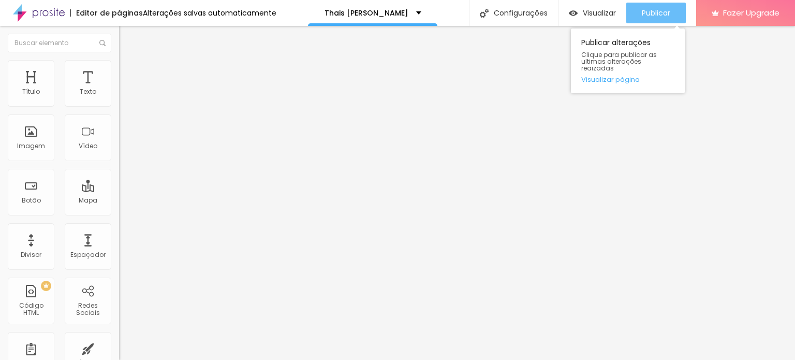
click at [638, 16] on button "Publicar" at bounding box center [655, 13] width 59 height 21
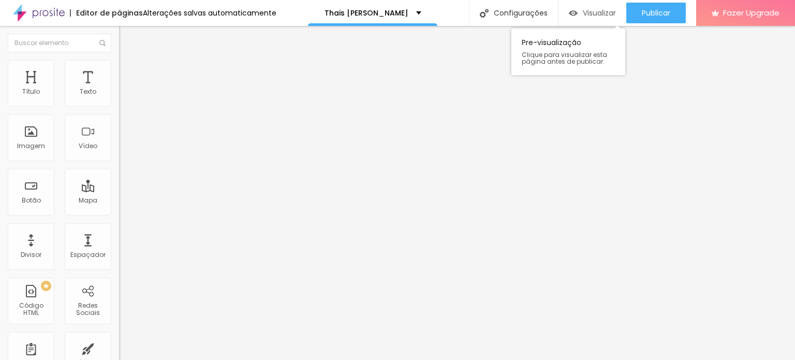
click at [592, 13] on span "Visualizar" at bounding box center [599, 13] width 33 height 8
click at [119, 89] on span "Trocar imagem" at bounding box center [147, 84] width 56 height 9
